Goal: Information Seeking & Learning: Compare options

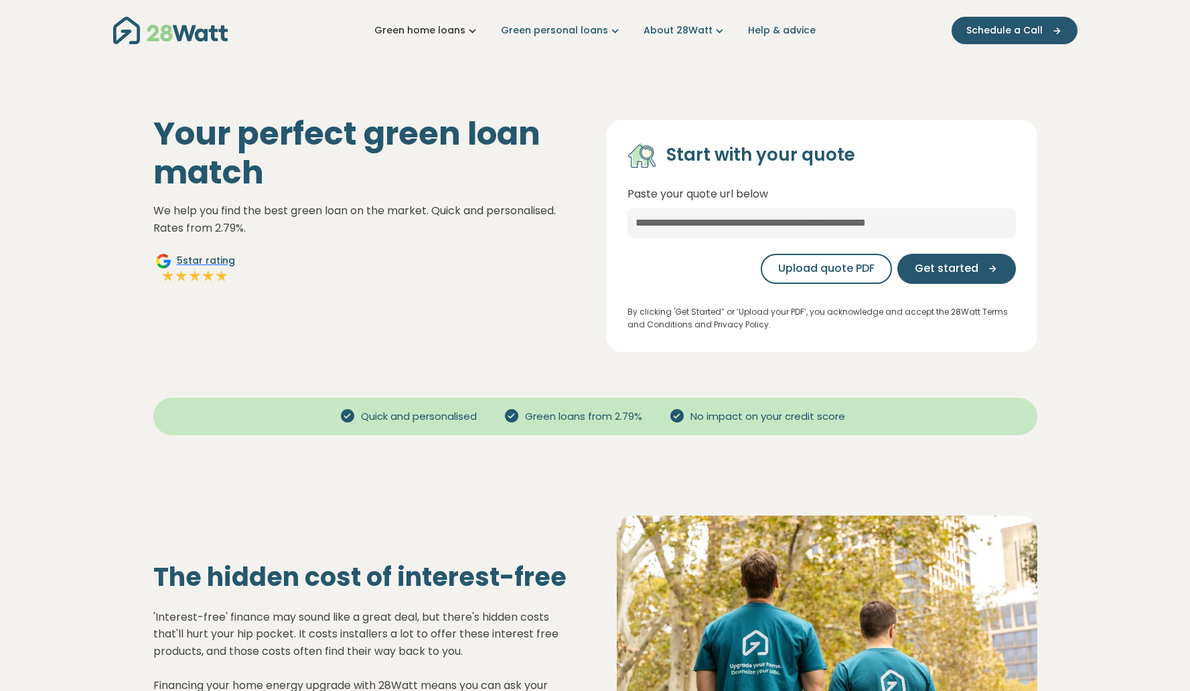
click at [425, 27] on link "Green home loans" at bounding box center [426, 30] width 105 height 14
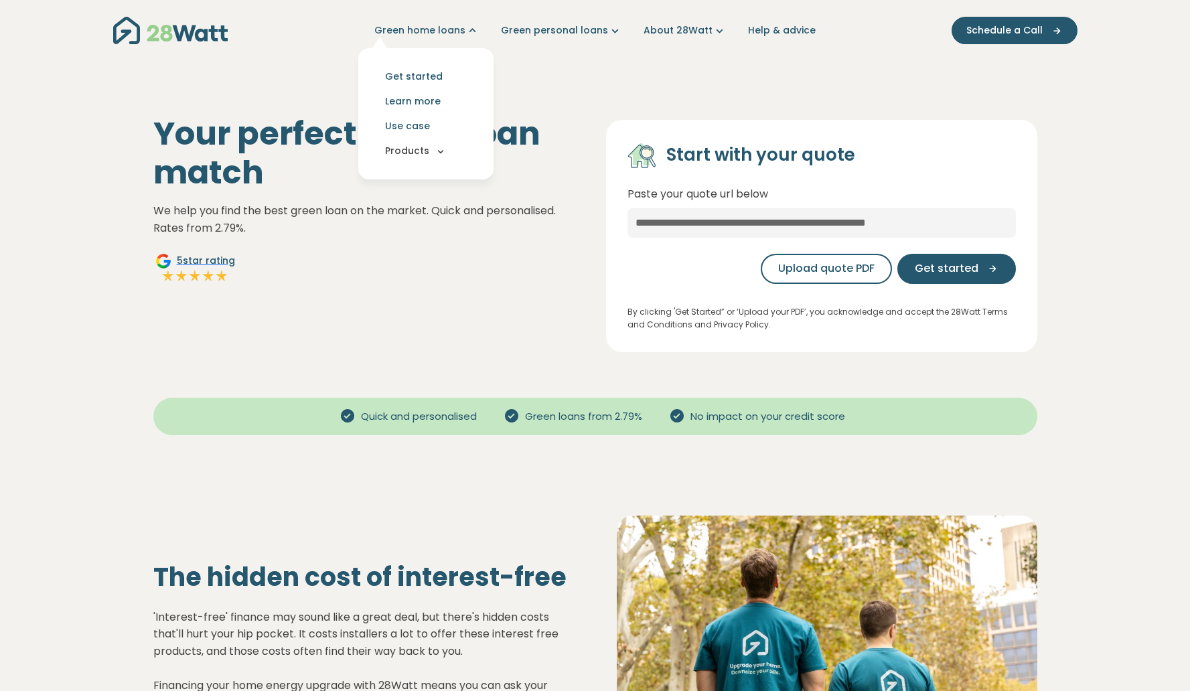
click at [409, 161] on button "Products" at bounding box center [426, 151] width 114 height 25
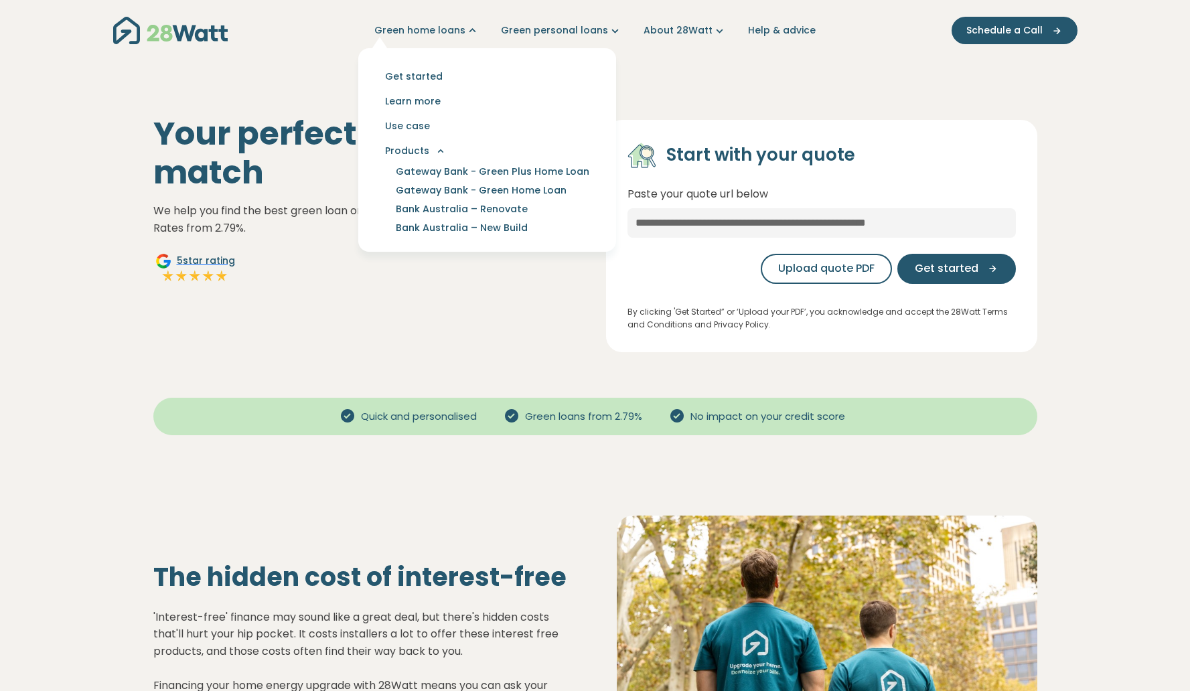
click at [281, 255] on div "Your perfect green loan match We help you find the best green loan on the marke…" at bounding box center [369, 234] width 453 height 238
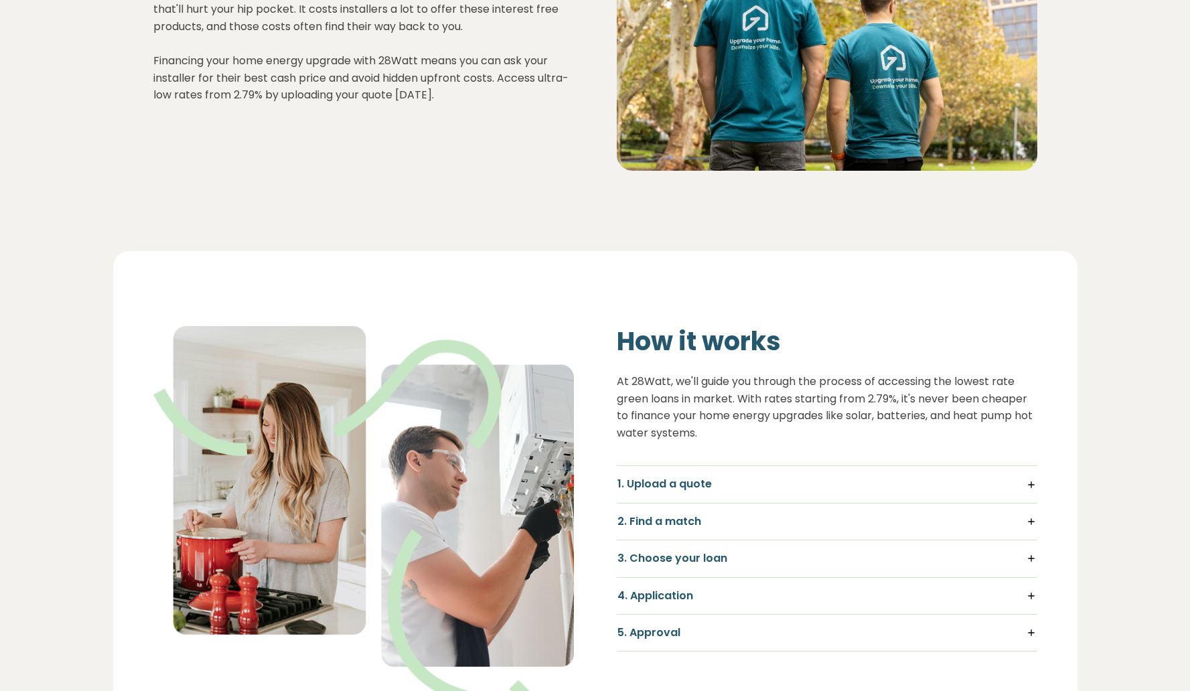
scroll to position [751, 0]
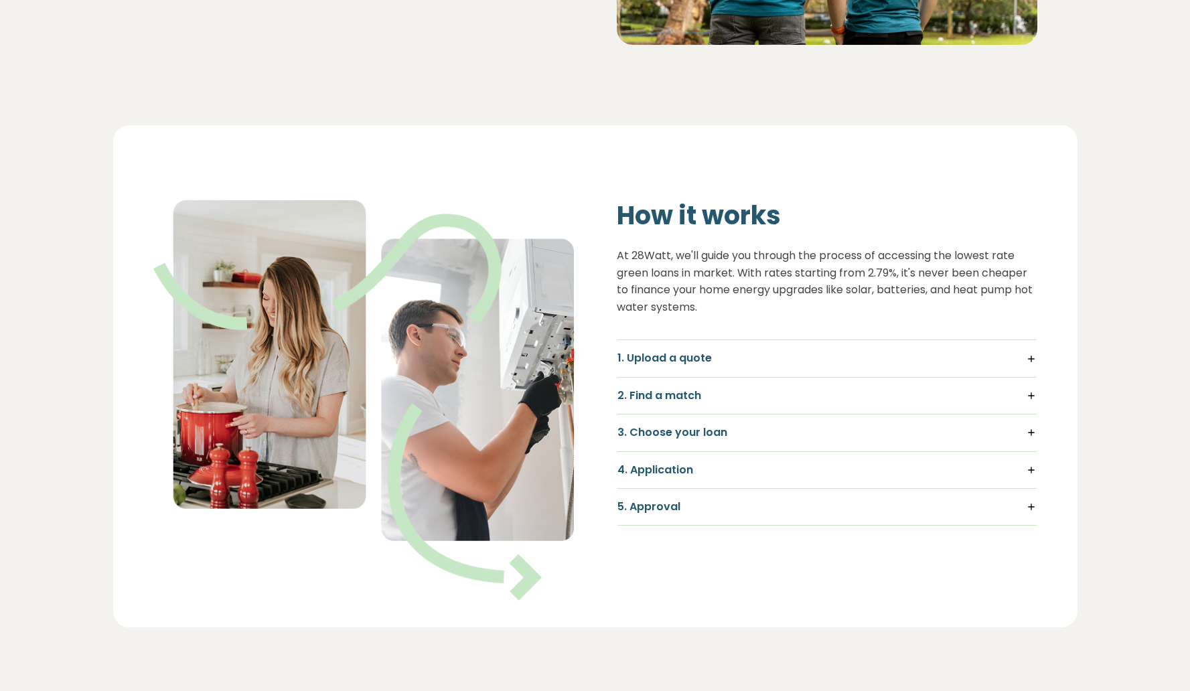
click at [654, 390] on h5 "2. Find a match" at bounding box center [827, 396] width 419 height 15
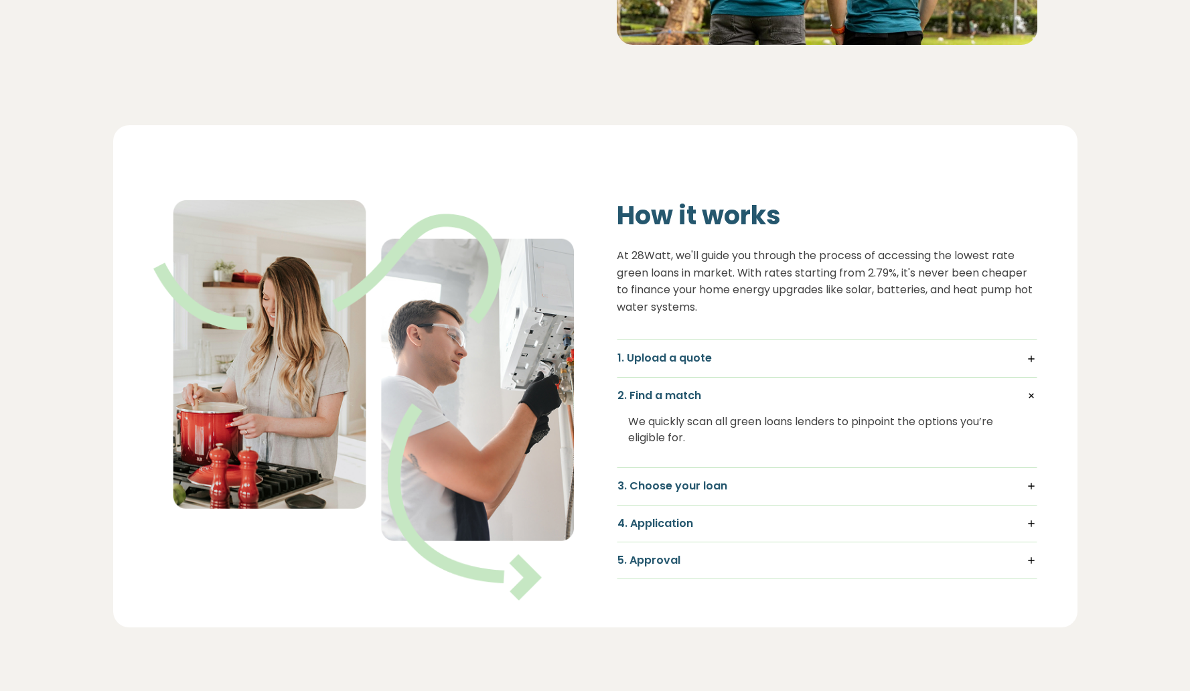
click at [658, 494] on div "3. Choose your loan Compare personalised offers side-by-side and select the rat…" at bounding box center [827, 486] width 421 height 37
click at [654, 486] on h5 "3. Choose your loan" at bounding box center [827, 486] width 419 height 15
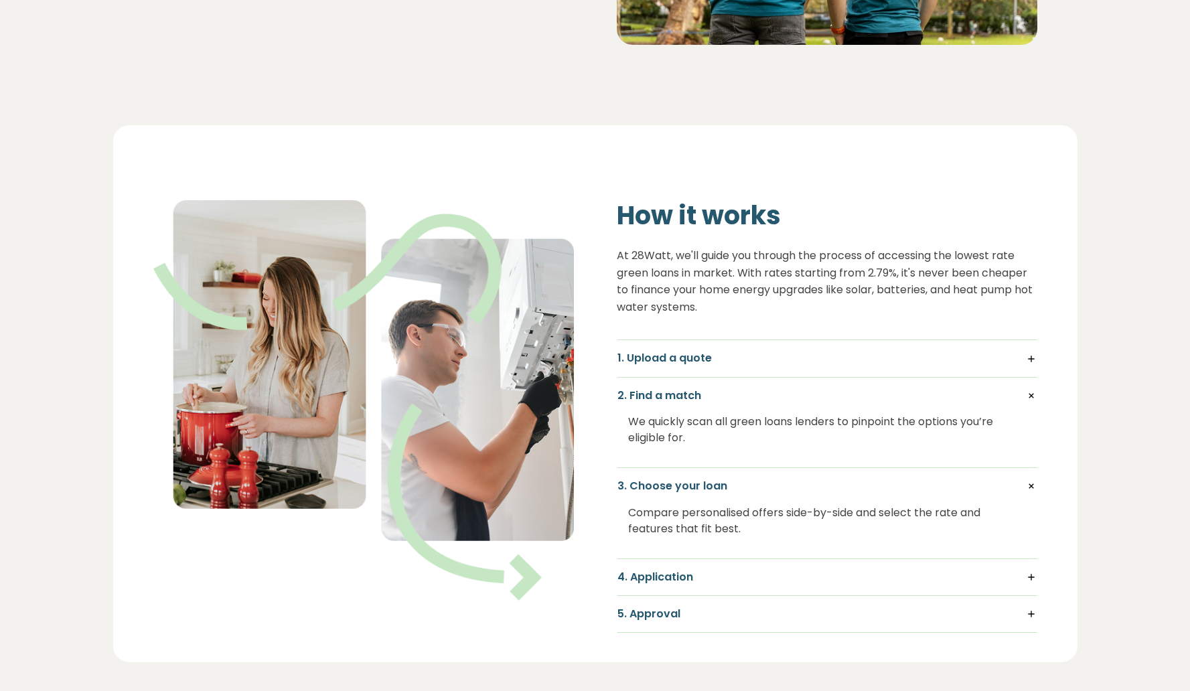
click at [654, 585] on div "4. Application We’ll send you to the lender to complete your application." at bounding box center [827, 577] width 421 height 37
click at [653, 583] on h5 "4. Application" at bounding box center [827, 577] width 419 height 15
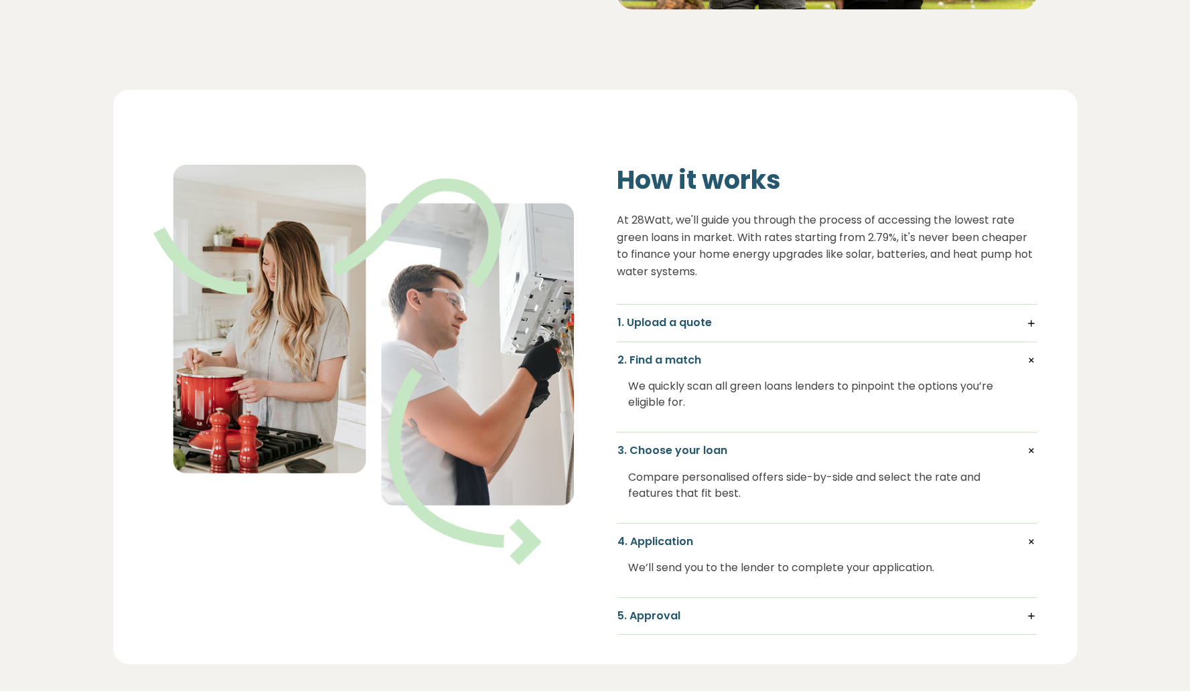
scroll to position [787, 0]
click at [646, 600] on div "5. Approval Receive fast conditional approval so your upgrade can kick off with…" at bounding box center [827, 616] width 421 height 37
click at [648, 611] on h5 "5. Approval" at bounding box center [827, 615] width 419 height 15
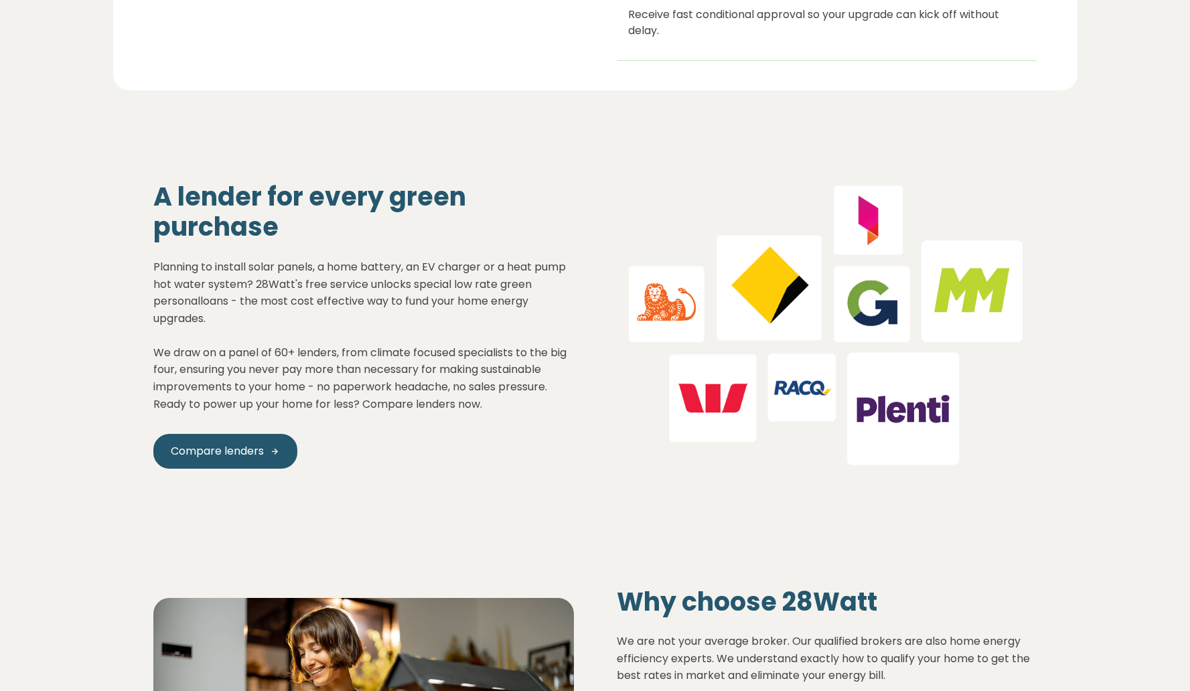
scroll to position [1423, 0]
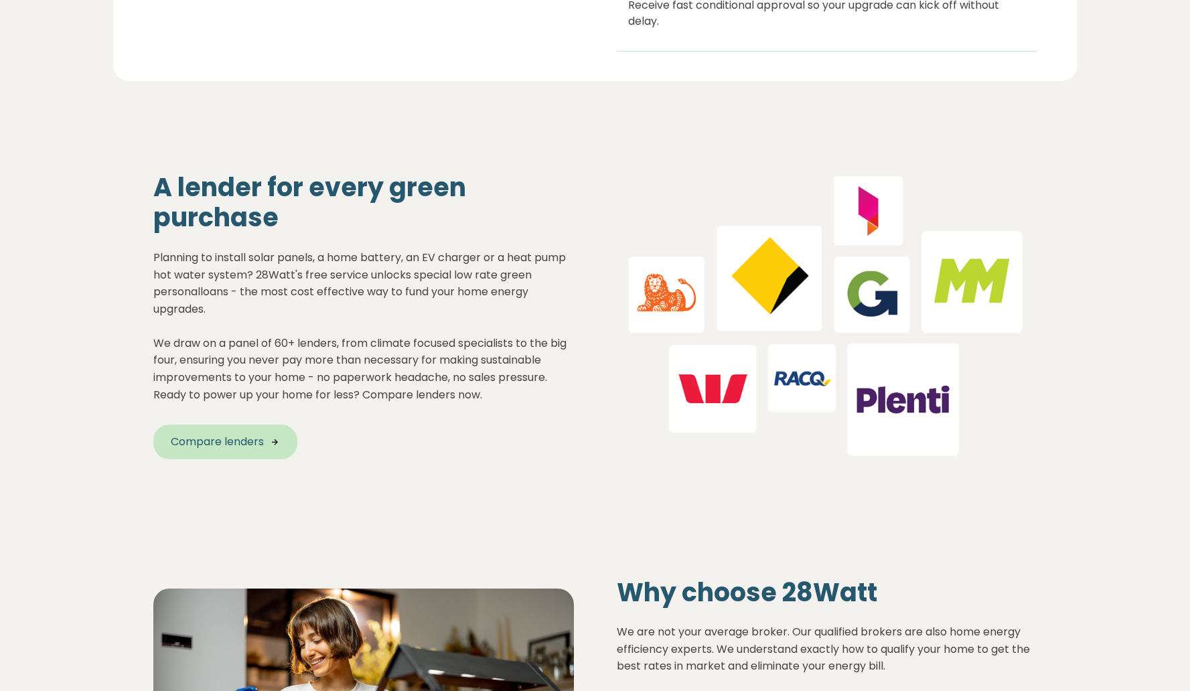
click at [258, 446] on span "Compare lenders" at bounding box center [217, 442] width 93 height 16
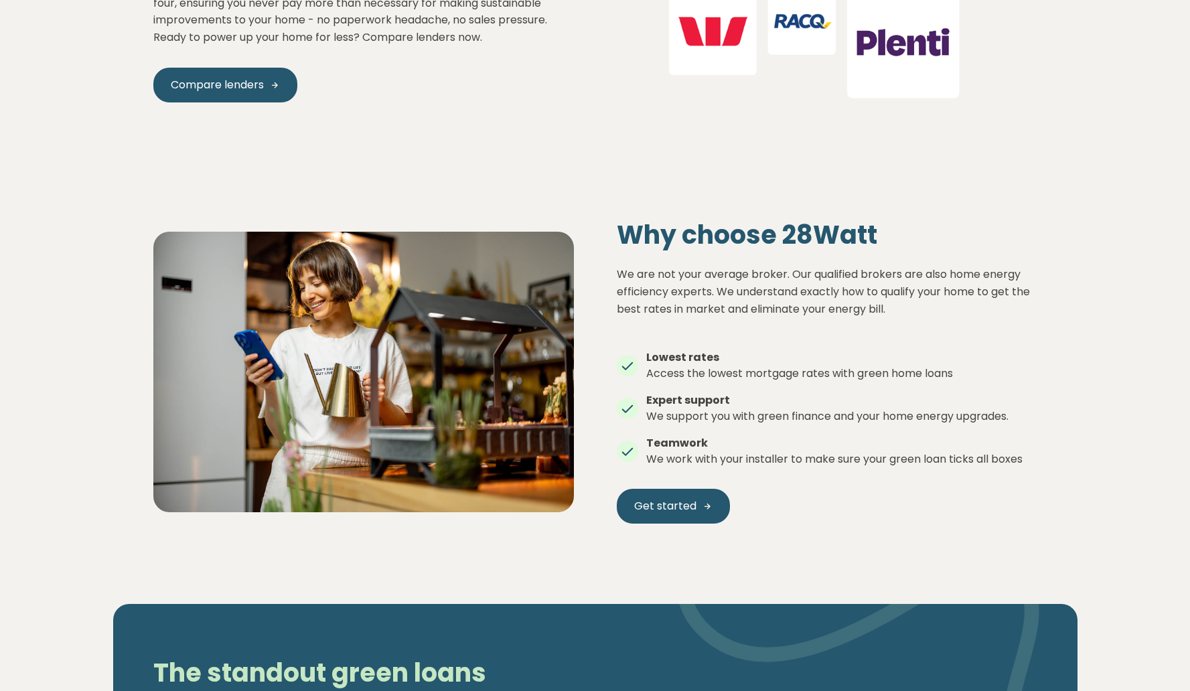
scroll to position [1629, 0]
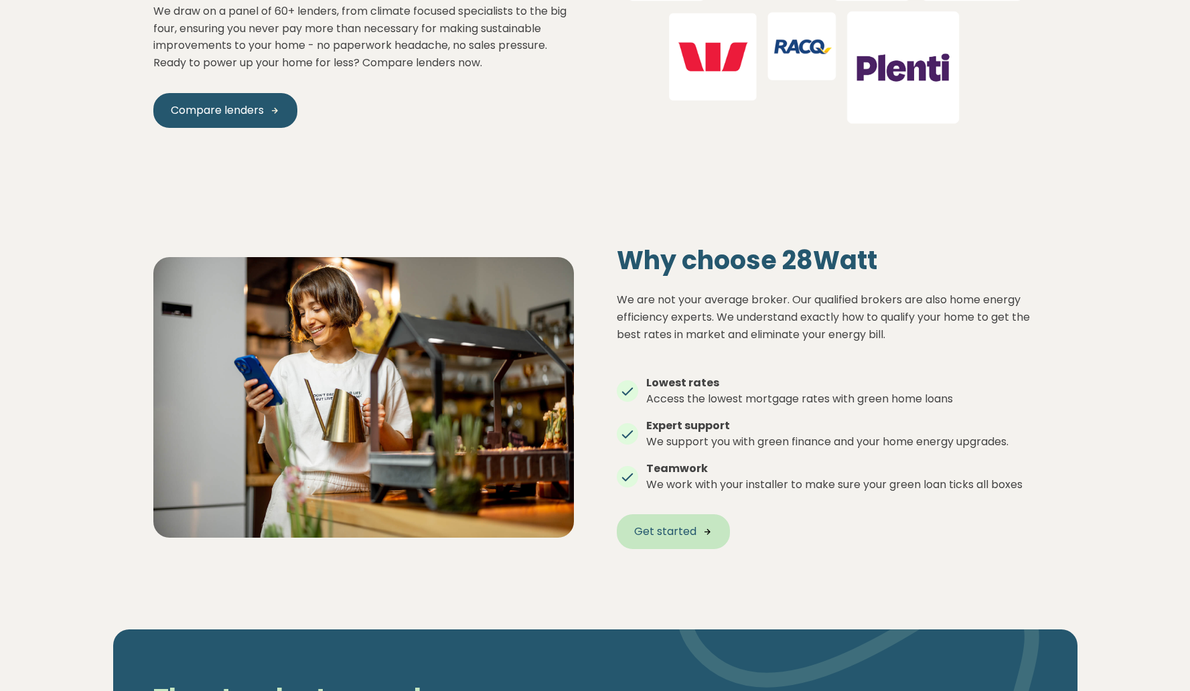
click at [638, 520] on started "Get started" at bounding box center [673, 531] width 113 height 35
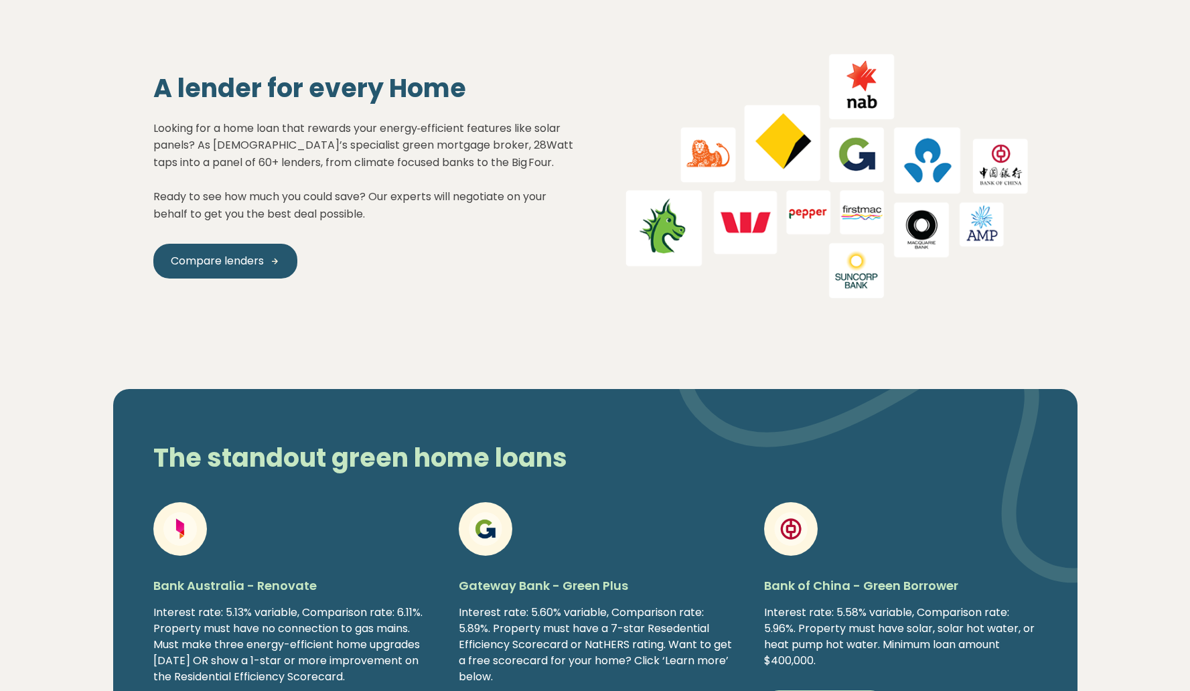
scroll to position [1610, 0]
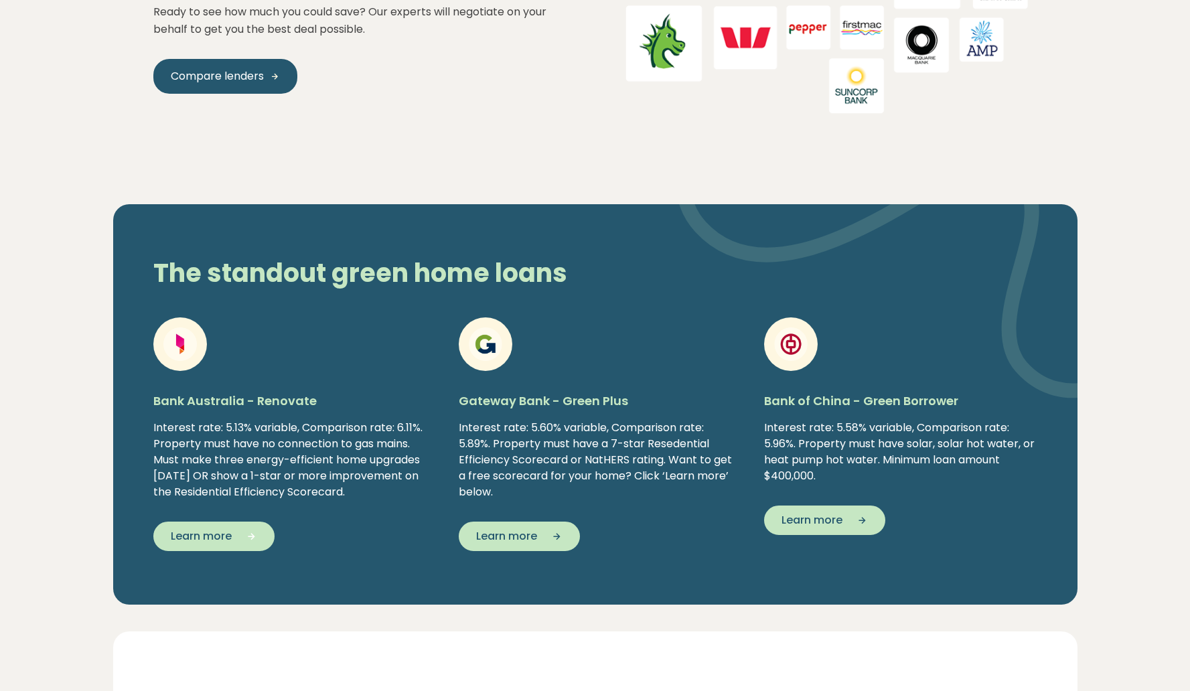
click at [183, 545] on span "Learn more" at bounding box center [201, 537] width 61 height 16
click at [200, 545] on span "Learn more" at bounding box center [201, 537] width 61 height 16
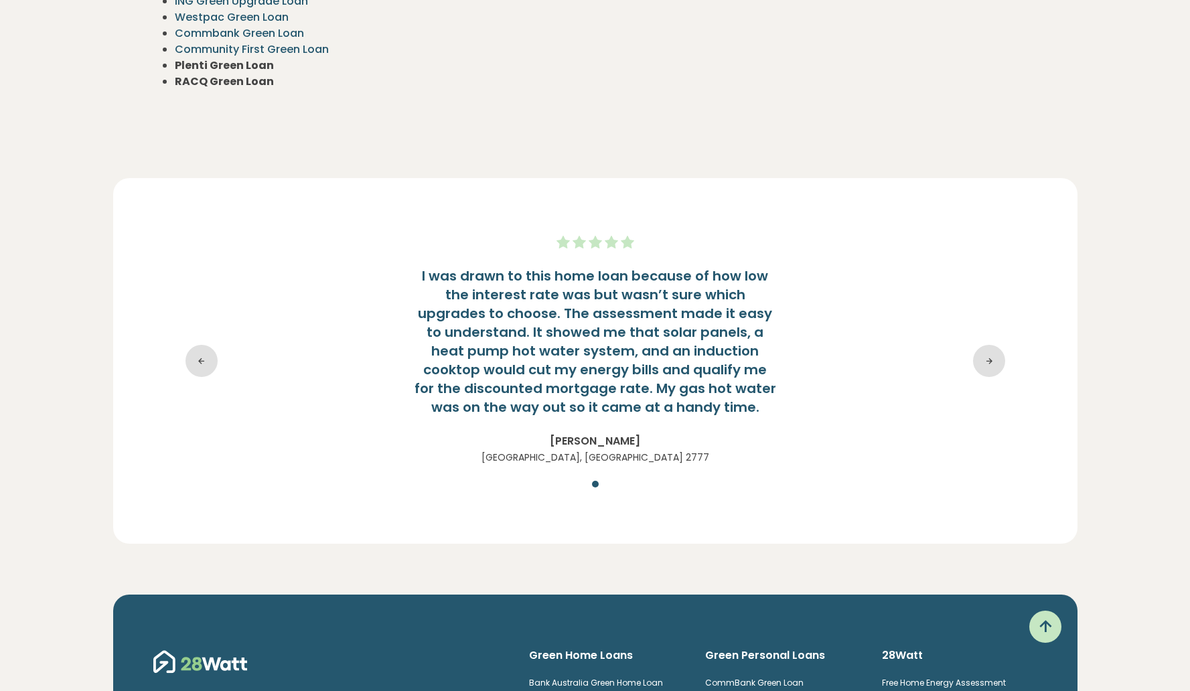
scroll to position [3631, 0]
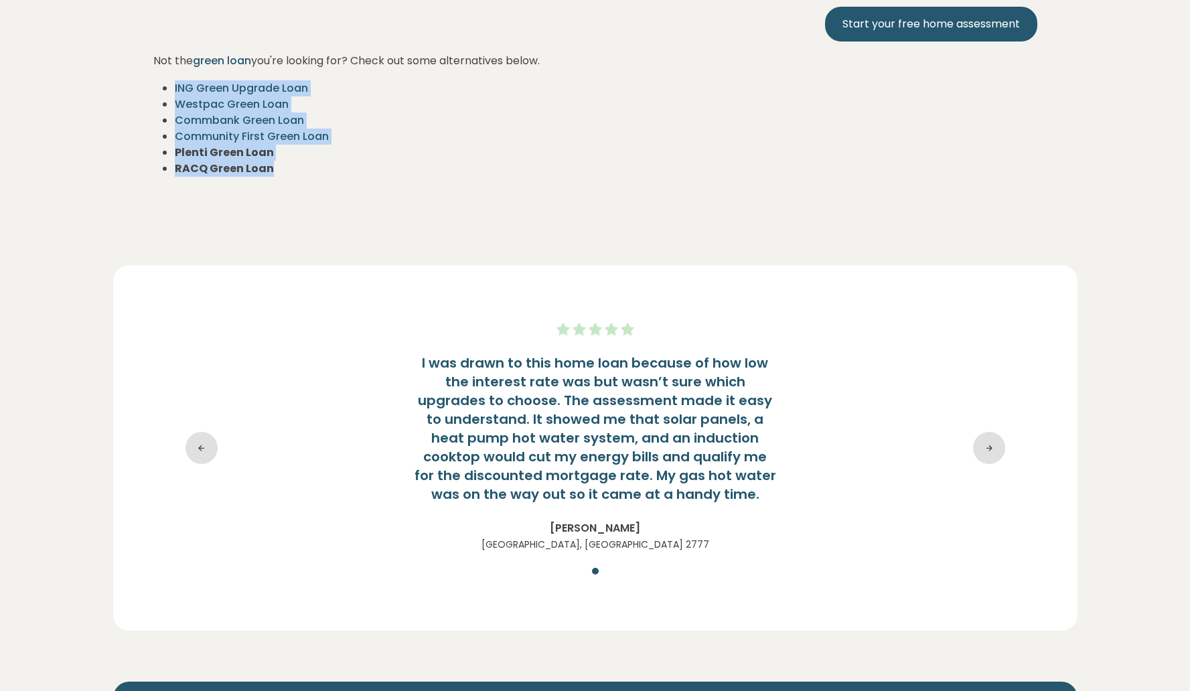
drag, startPoint x: 276, startPoint y: 171, endPoint x: 174, endPoint y: 90, distance: 130.6
click at [174, 90] on ul "ING Green Upgrade Loan Westpac Green Loan Commbank Green Loan Community First G…" at bounding box center [595, 128] width 884 height 96
copy ul "ING Green Upgrade Loan Westpac Green Loan Commbank Green Loan Community First G…"
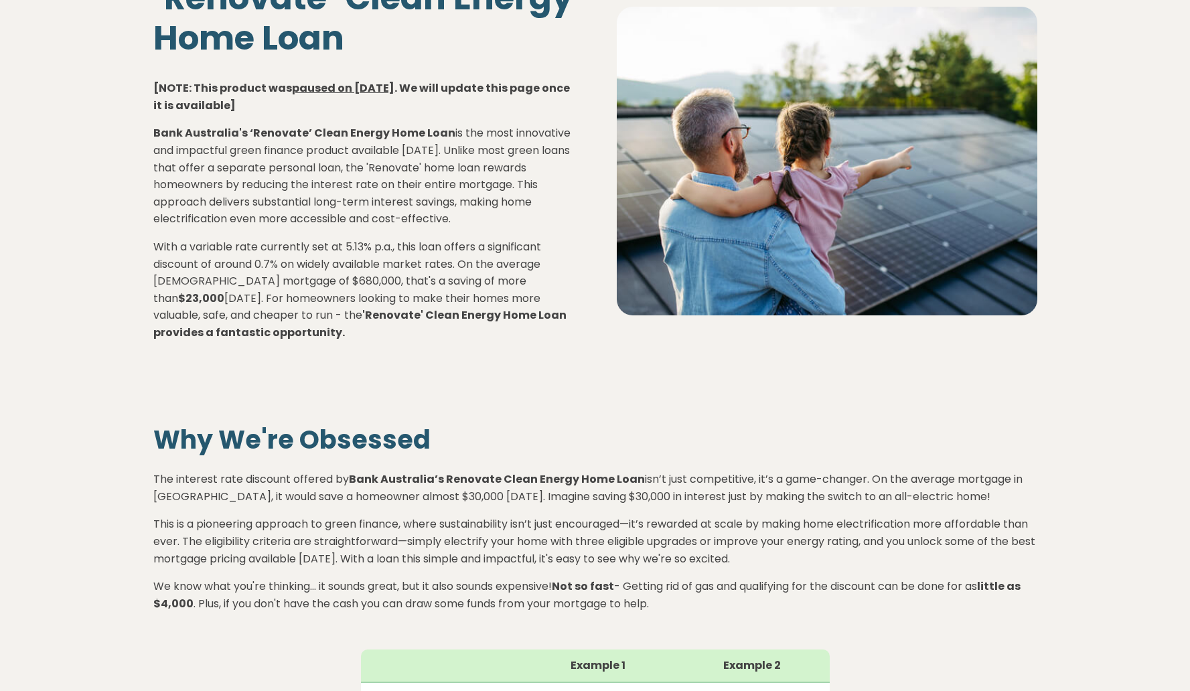
scroll to position [0, 0]
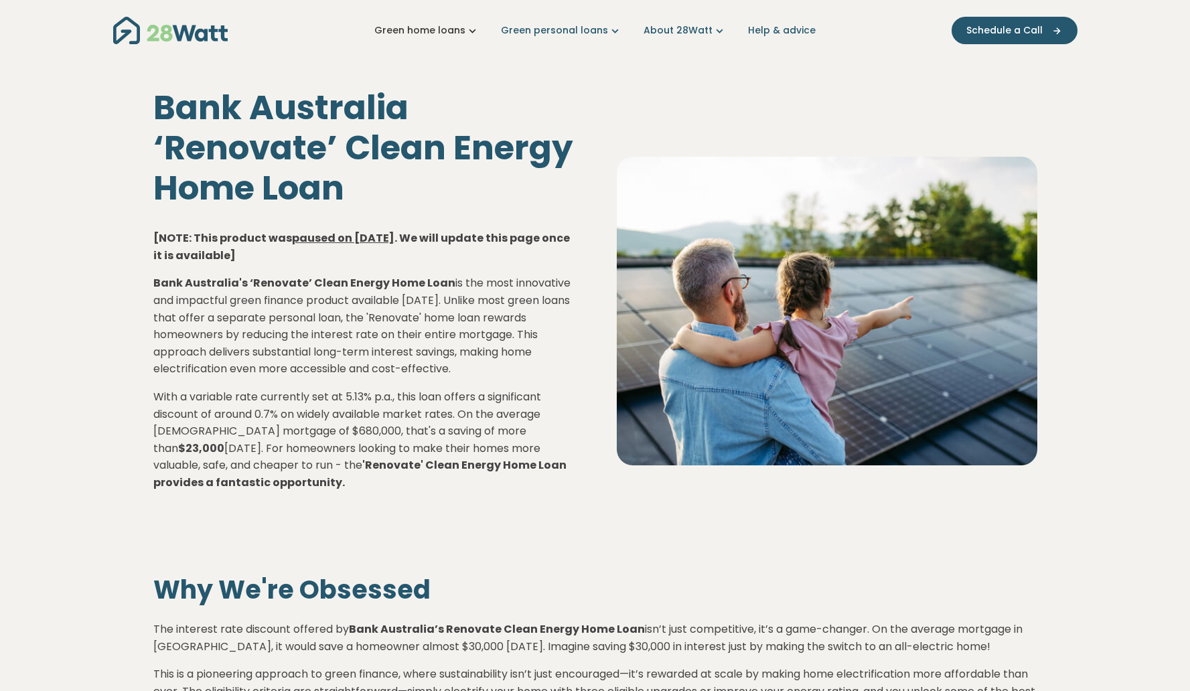
click at [470, 28] on link "Green home loans" at bounding box center [426, 30] width 105 height 14
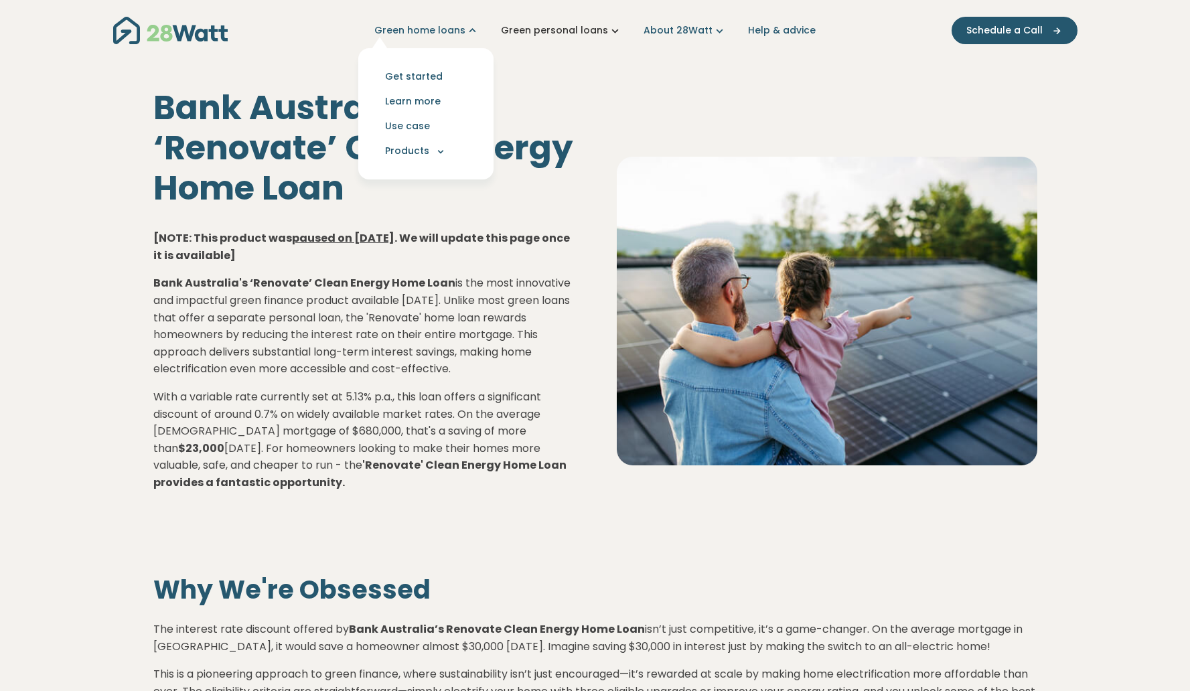
click at [565, 24] on link "Green personal loans" at bounding box center [561, 30] width 121 height 14
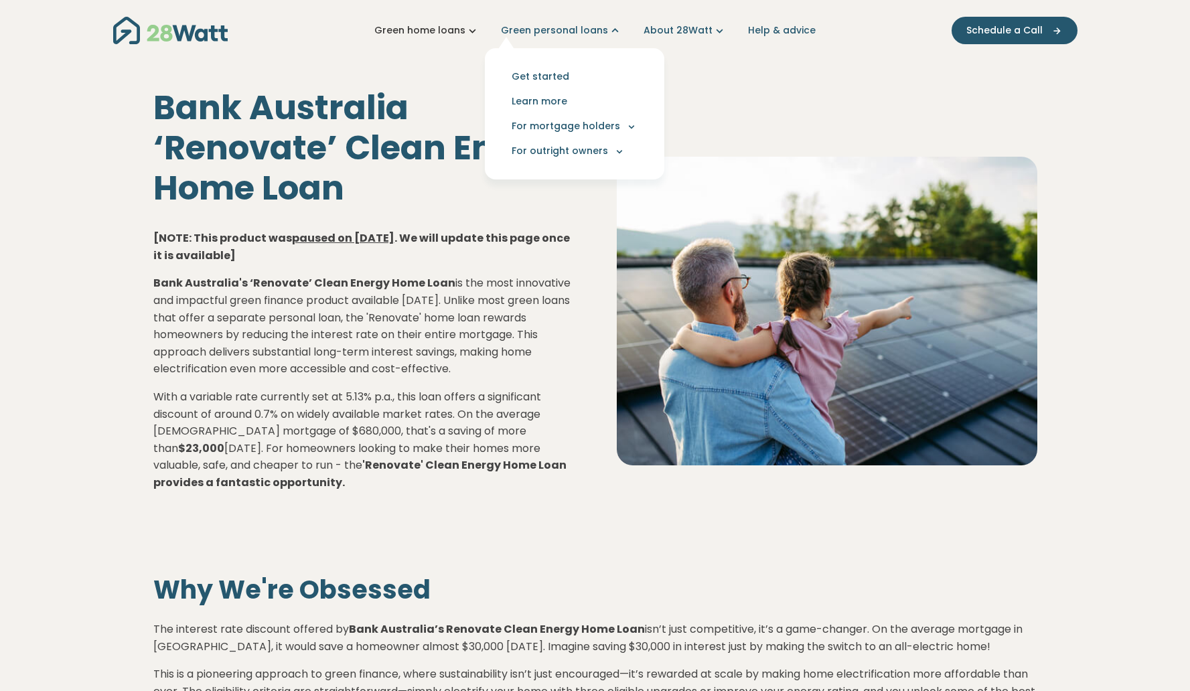
click at [468, 26] on link "Green home loans" at bounding box center [426, 30] width 105 height 14
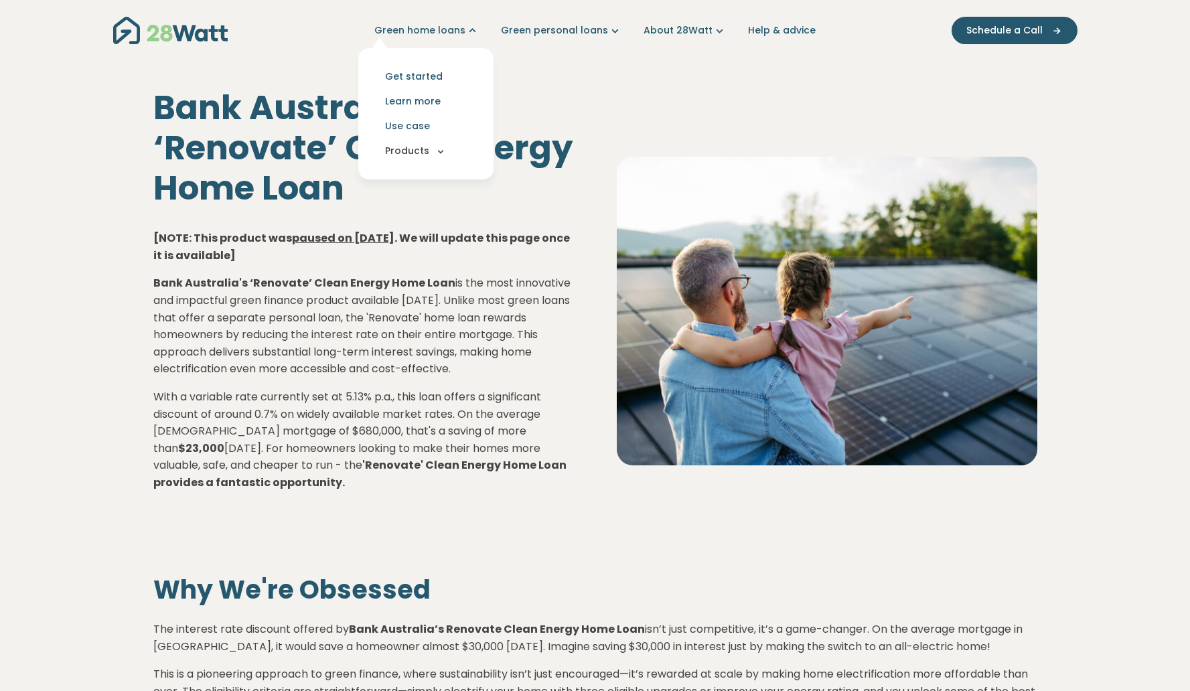
click at [432, 156] on button "Products" at bounding box center [426, 151] width 114 height 25
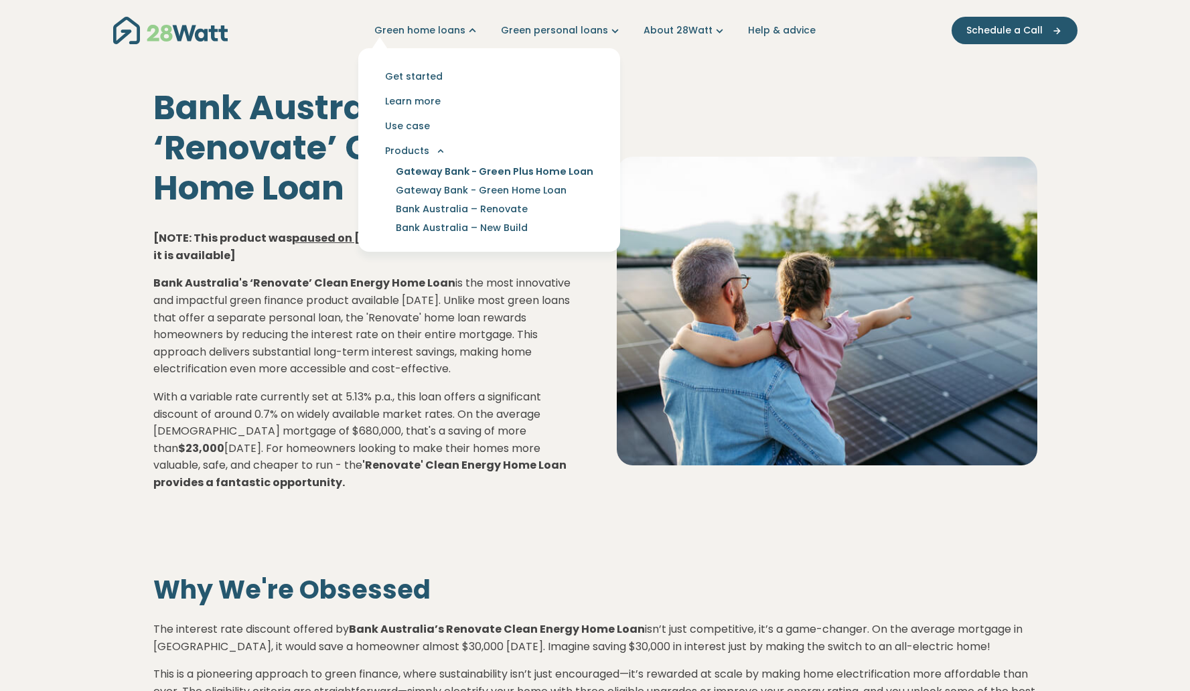
click at [436, 163] on link "Gateway Bank - Green Plus Home Loan" at bounding box center [495, 171] width 230 height 19
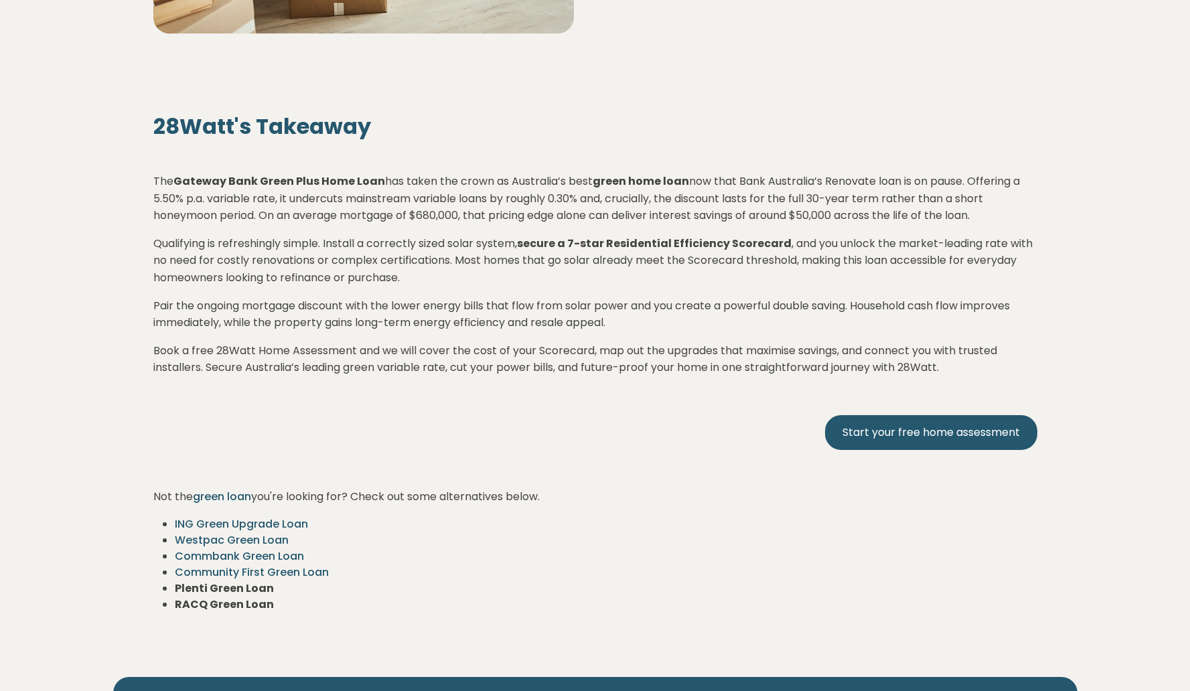
scroll to position [2839, 0]
click at [279, 186] on strong "Gateway Bank Green Plus Home Loan" at bounding box center [279, 180] width 212 height 15
drag, startPoint x: 374, startPoint y: 180, endPoint x: 178, endPoint y: 174, distance: 197.0
click at [178, 174] on strong "Gateway Bank Green Plus Home Loan" at bounding box center [279, 180] width 212 height 15
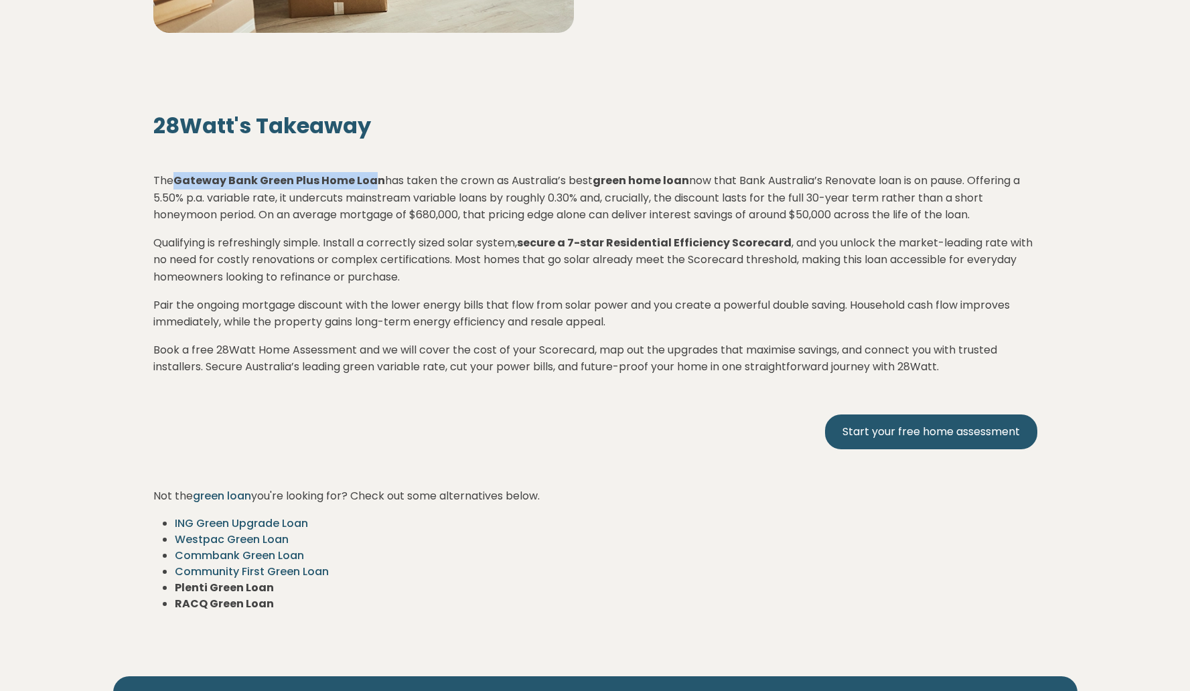
copy strong "Gateway Bank Green Plus Home Loa"
